Goal: Task Accomplishment & Management: Complete application form

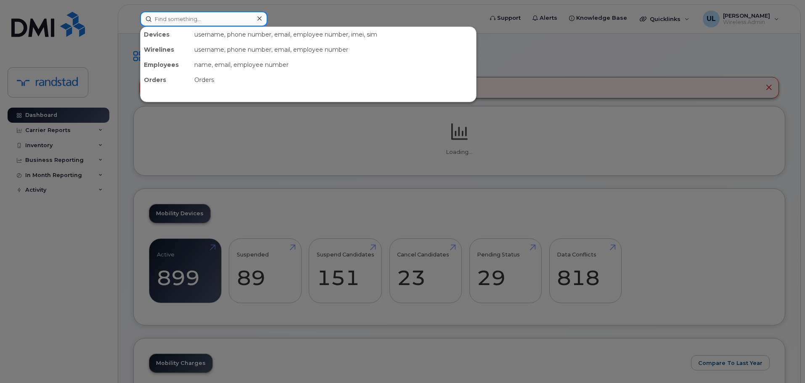
click at [233, 22] on input at bounding box center [204, 18] width 128 height 15
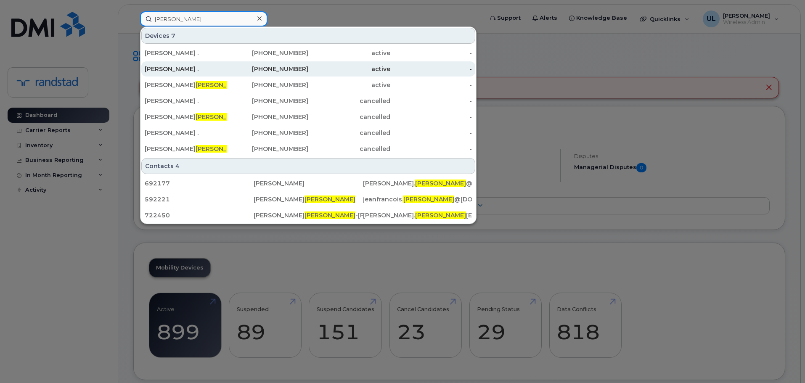
type input "[PERSON_NAME]"
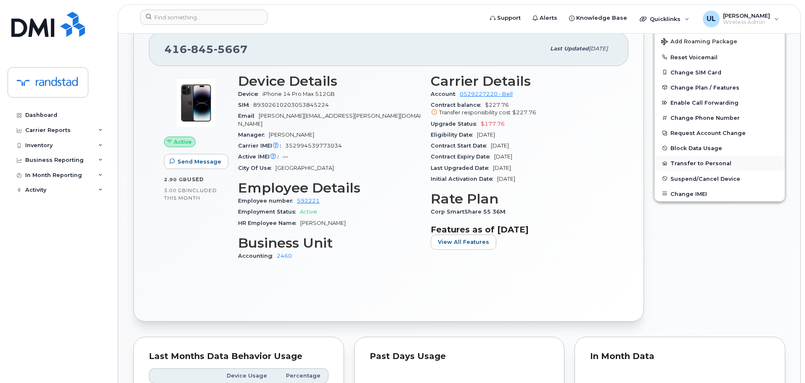
scroll to position [210, 0]
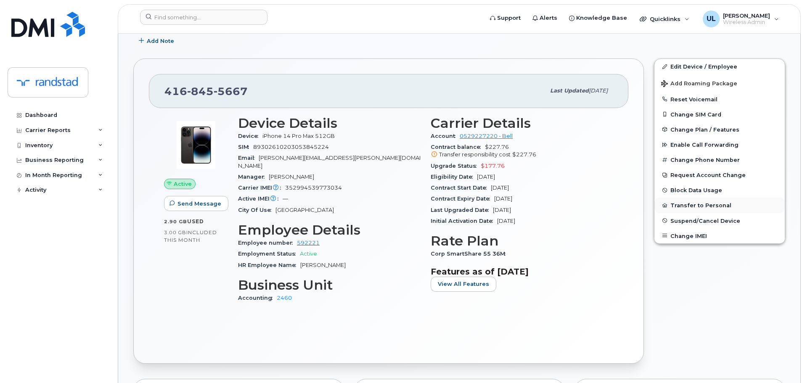
click at [686, 202] on button "Transfer to Personal" at bounding box center [720, 205] width 130 height 15
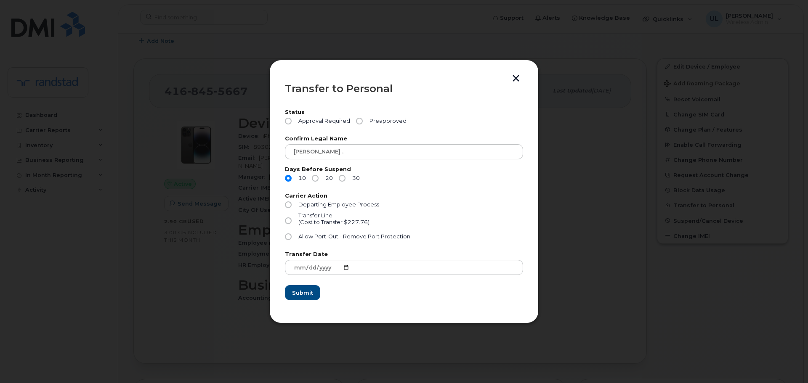
click at [513, 77] on button "button" at bounding box center [516, 79] width 13 height 9
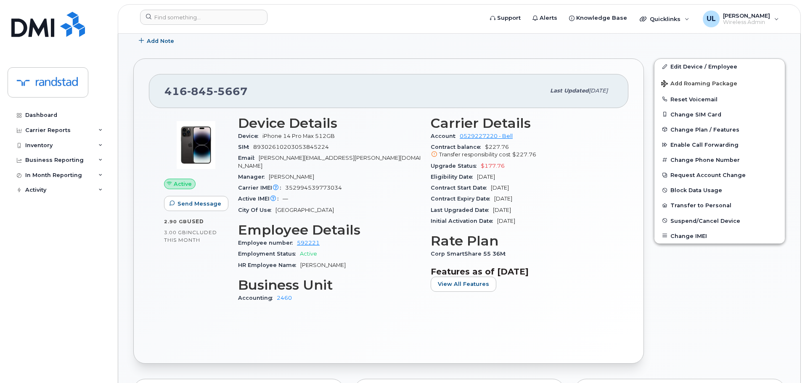
drag, startPoint x: 300, startPoint y: 257, endPoint x: 380, endPoint y: 255, distance: 80.0
click at [380, 260] on div "HR Employee Name Jean-Francois Vezina" at bounding box center [329, 265] width 183 height 11
copy span "Jean-Francois Vezina"
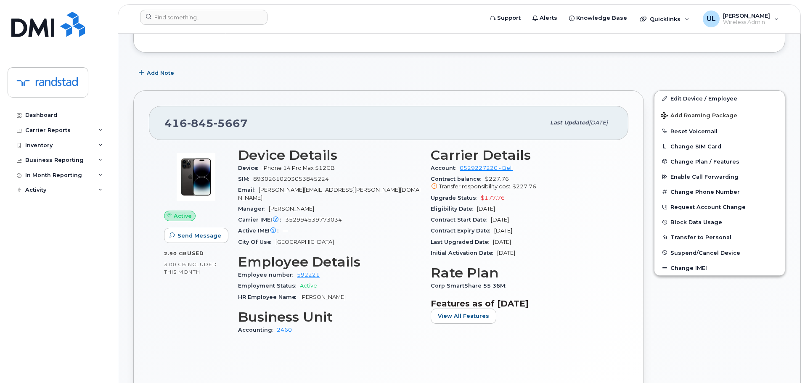
scroll to position [126, 0]
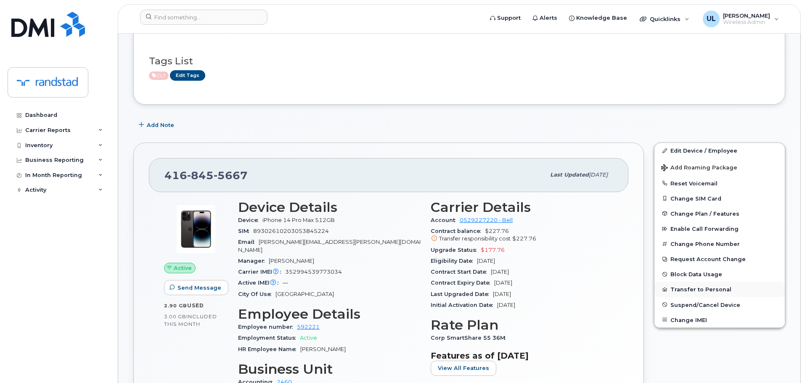
click at [688, 289] on button "Transfer to Personal" at bounding box center [720, 289] width 130 height 15
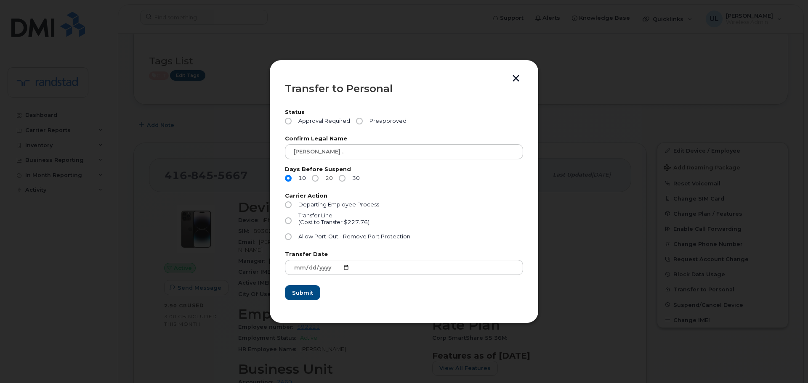
click at [313, 178] on input "20" at bounding box center [315, 178] width 7 height 7
radio input "true"
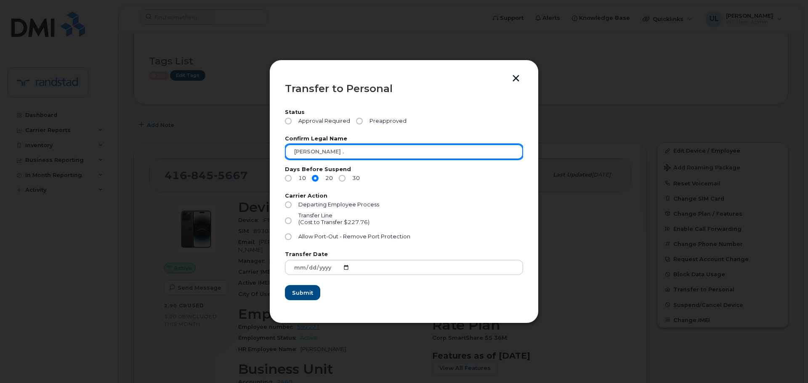
drag, startPoint x: 388, startPoint y: 149, endPoint x: 213, endPoint y: 148, distance: 175.1
click at [213, 148] on div "Transfer to Personal Status Approval Required Preapproved Confirm Legal Name Je…" at bounding box center [404, 191] width 808 height 383
paste input "Francois Vezina"
type input "Jean-Francois Vezina"
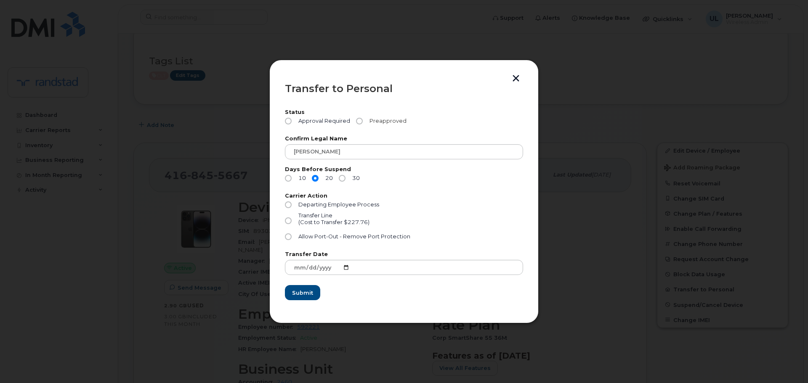
click at [382, 120] on span "Preapproved" at bounding box center [386, 121] width 40 height 7
click at [363, 120] on input "Preapproved" at bounding box center [359, 121] width 7 height 7
radio input "true"
click at [311, 208] on span "Departing Employee Process" at bounding box center [338, 205] width 81 height 6
click at [292, 208] on input "Departing Employee Process" at bounding box center [288, 205] width 7 height 7
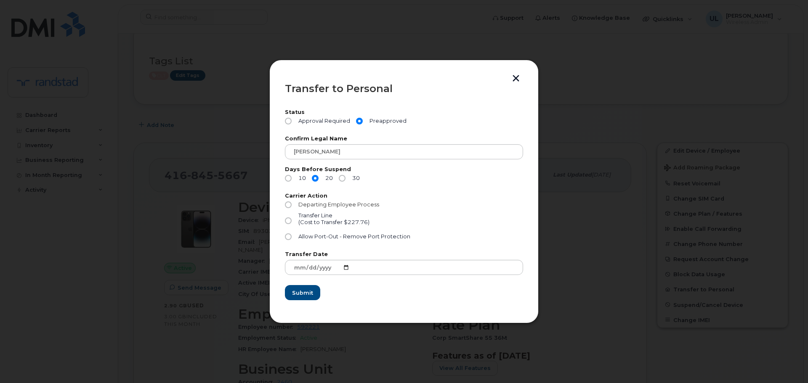
radio input "true"
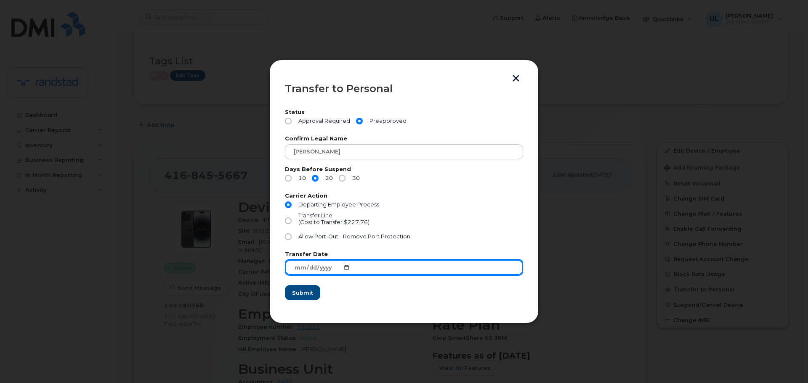
click at [342, 269] on input "2025-08-12" at bounding box center [404, 267] width 238 height 15
click at [346, 268] on input "2025-08-12" at bounding box center [404, 267] width 238 height 15
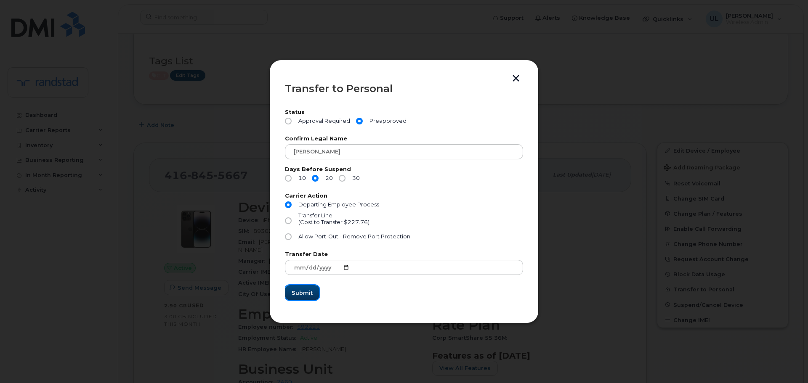
click at [304, 292] on span "Submit" at bounding box center [302, 293] width 21 height 8
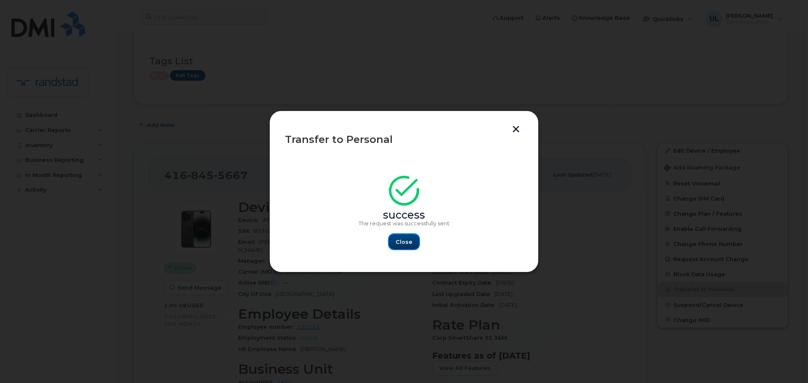
click at [397, 242] on span "Close" at bounding box center [404, 242] width 17 height 8
